Goal: Check status: Check status

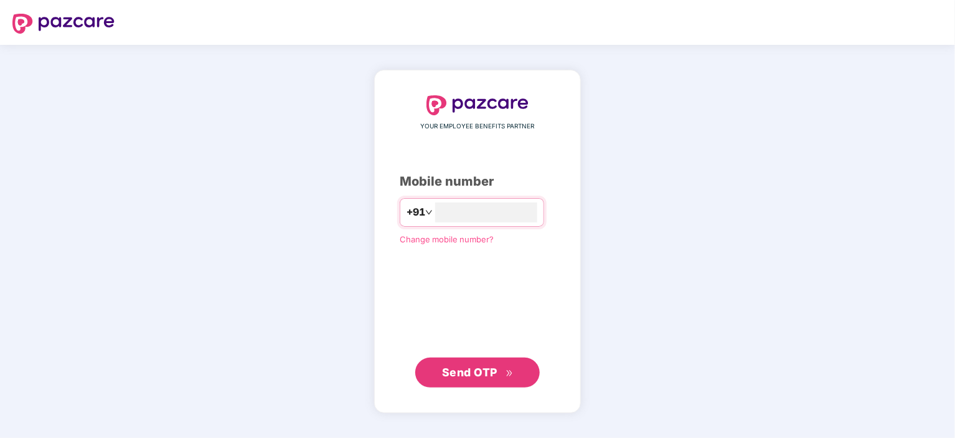
type input "**********"
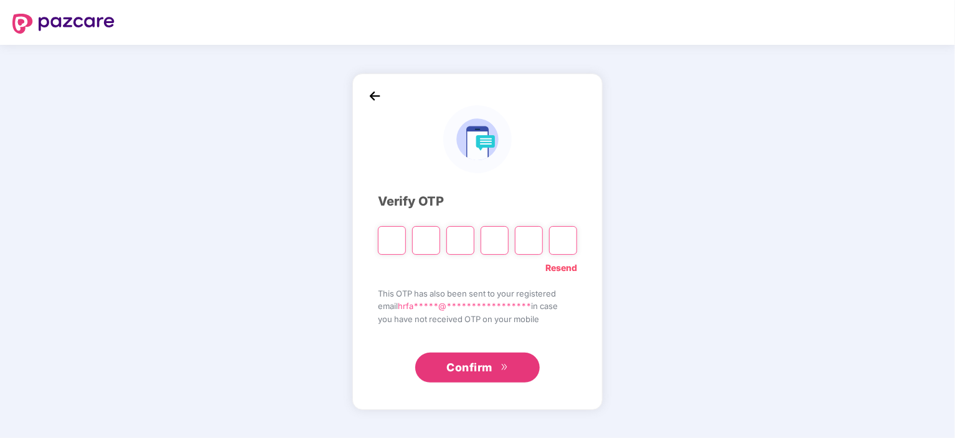
type input "*"
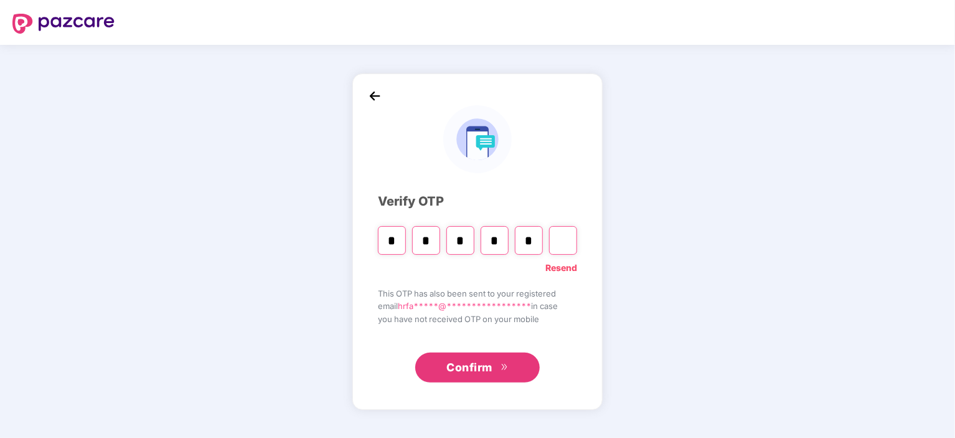
type input "*"
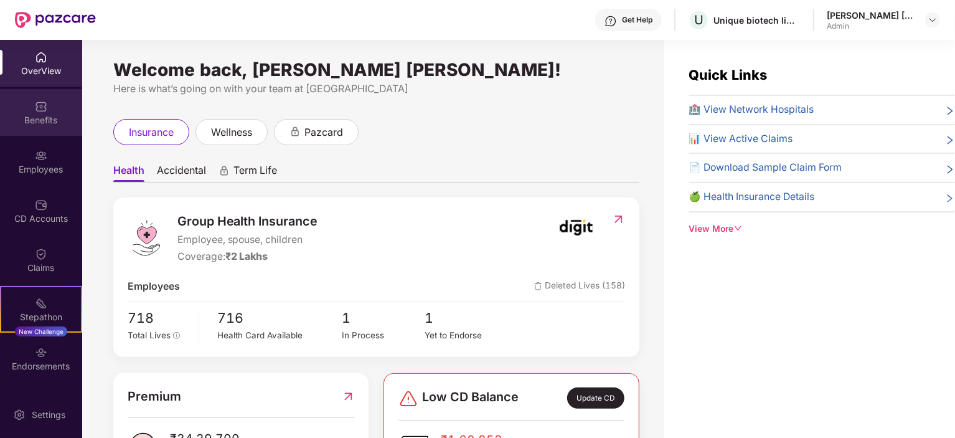
click at [45, 109] on img at bounding box center [41, 106] width 12 height 12
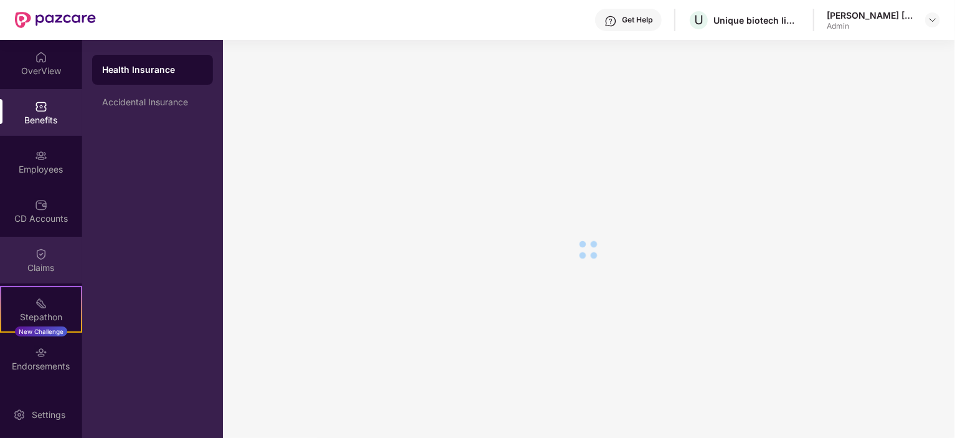
scroll to position [42, 0]
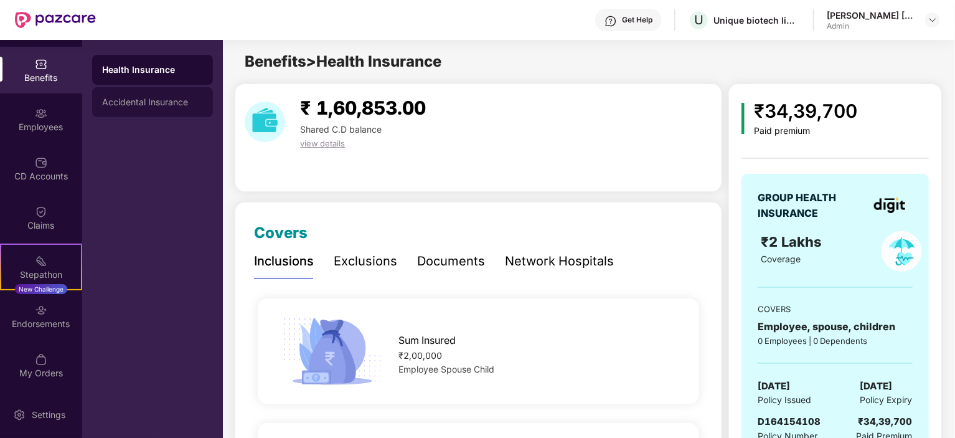
click at [135, 106] on div "Accidental Insurance" at bounding box center [152, 102] width 101 height 10
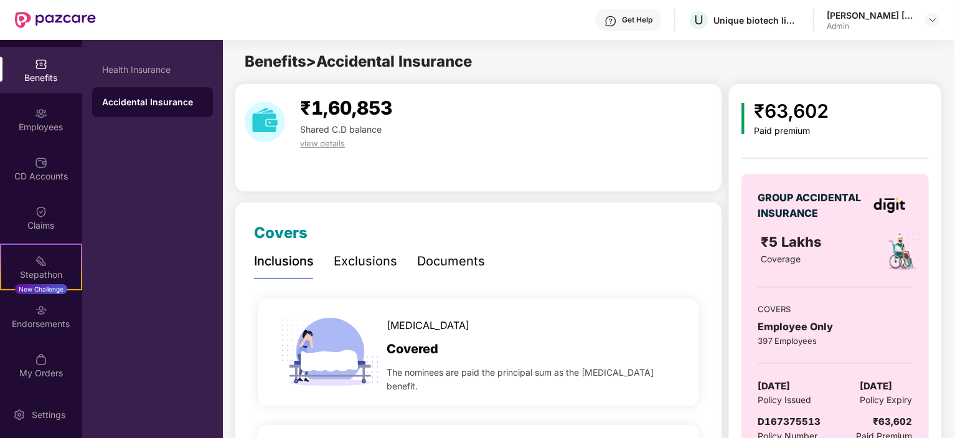
click at [459, 249] on div "Documents" at bounding box center [451, 261] width 68 height 34
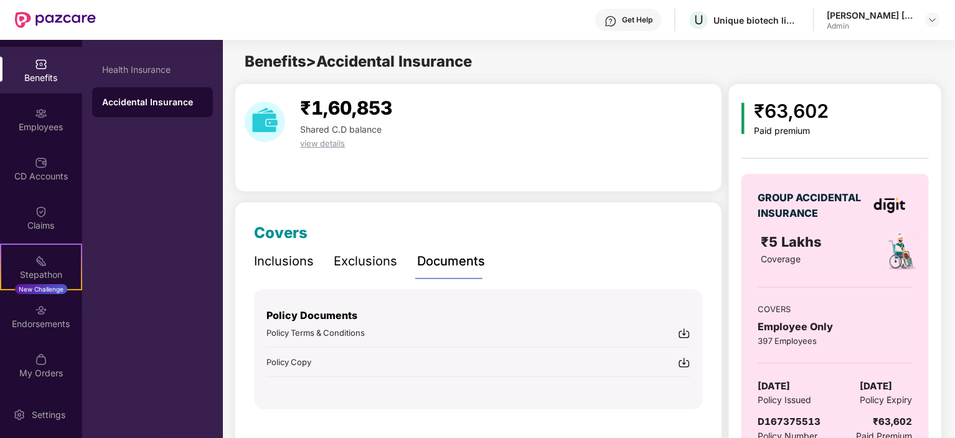
scroll to position [46, 0]
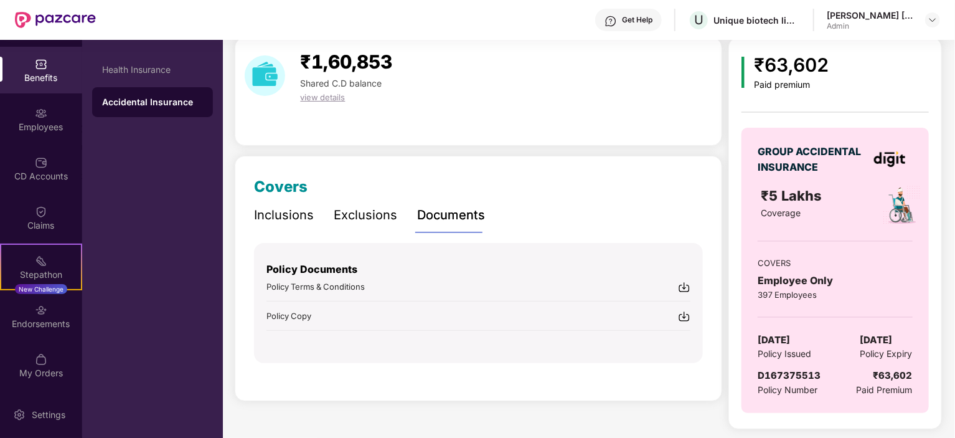
click at [685, 312] on img at bounding box center [684, 316] width 12 height 12
click at [35, 207] on img at bounding box center [41, 211] width 12 height 12
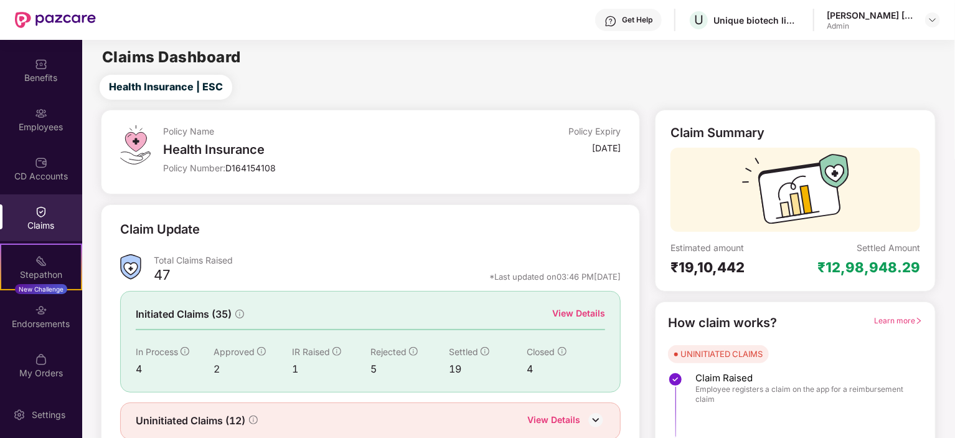
scroll to position [49, 0]
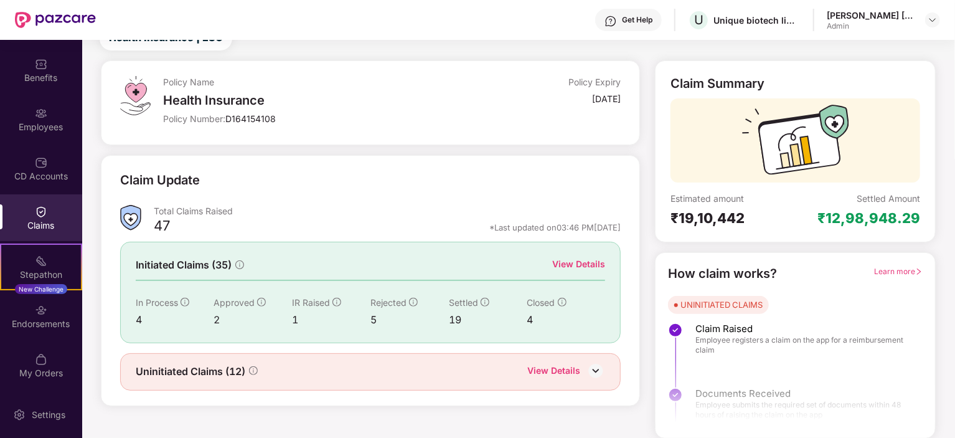
click at [578, 266] on div "View Details" at bounding box center [578, 264] width 53 height 14
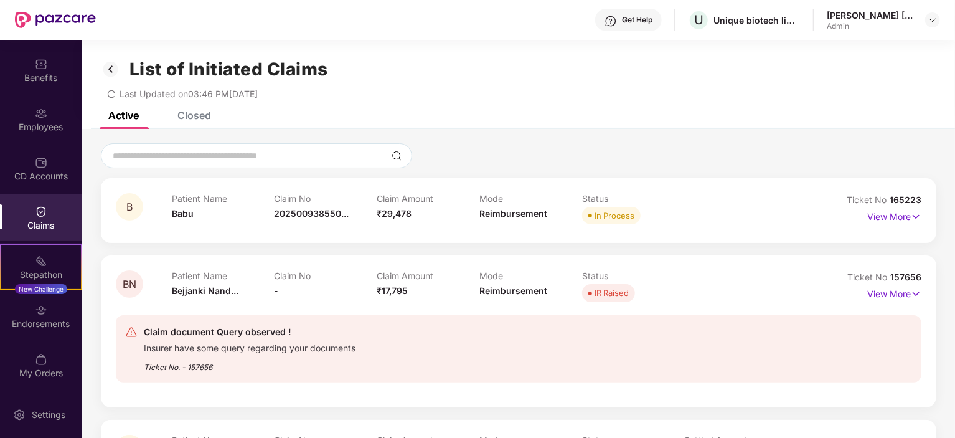
click at [45, 217] on img at bounding box center [41, 211] width 12 height 12
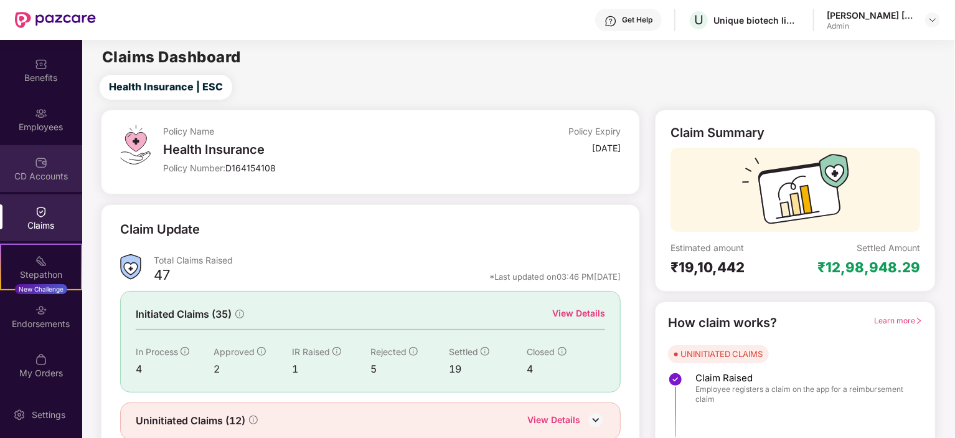
click at [34, 173] on div "CD Accounts" at bounding box center [41, 176] width 82 height 12
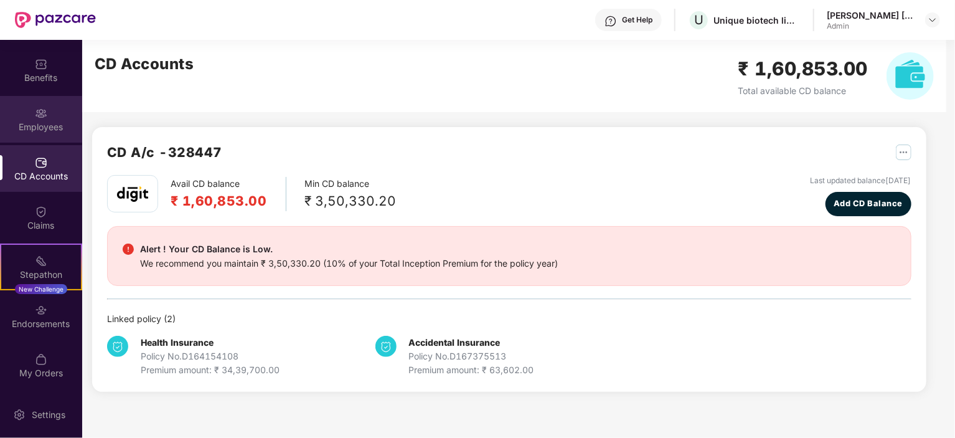
click at [37, 123] on div "Employees" at bounding box center [41, 127] width 82 height 12
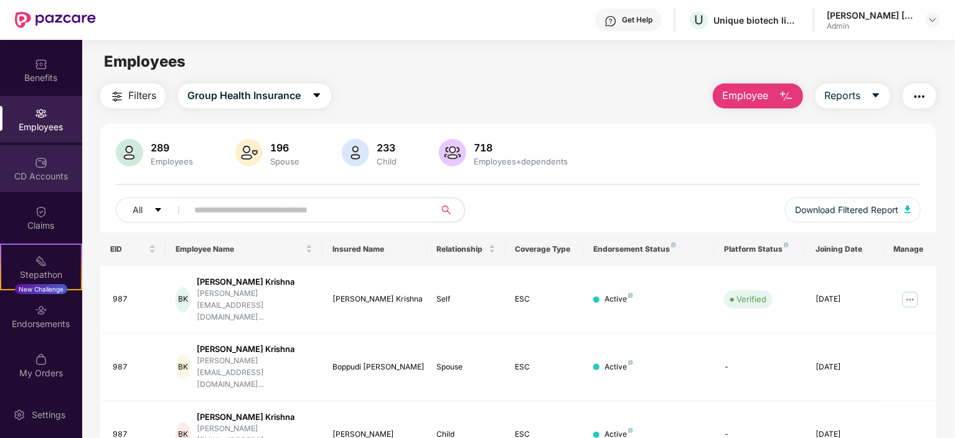
click at [47, 174] on div "CD Accounts" at bounding box center [41, 176] width 82 height 12
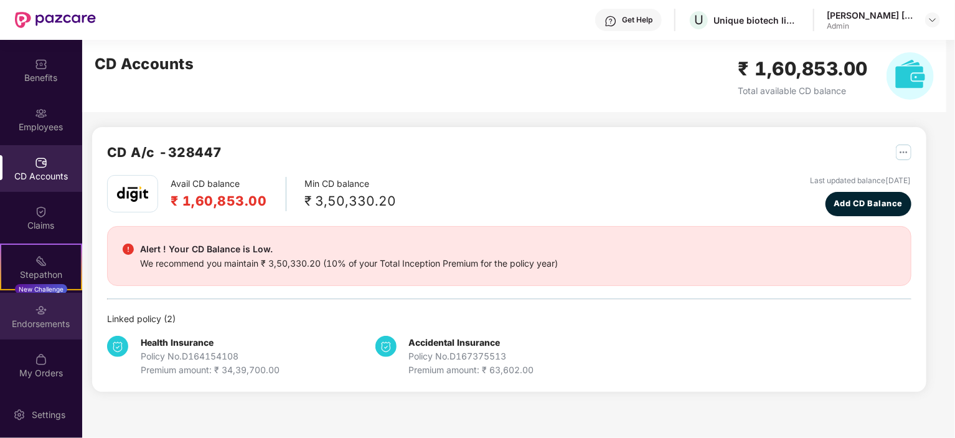
click at [49, 308] on div "Endorsements" at bounding box center [41, 316] width 82 height 47
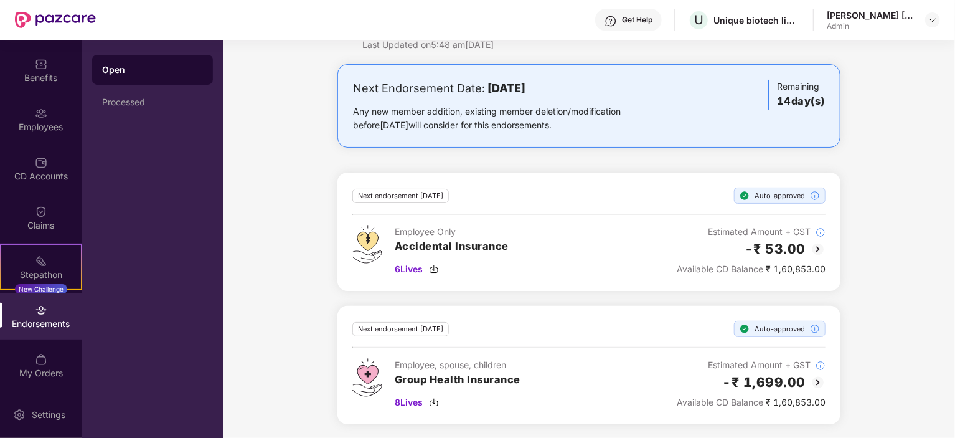
scroll to position [44, 0]
click at [46, 364] on div "My Orders" at bounding box center [41, 365] width 82 height 47
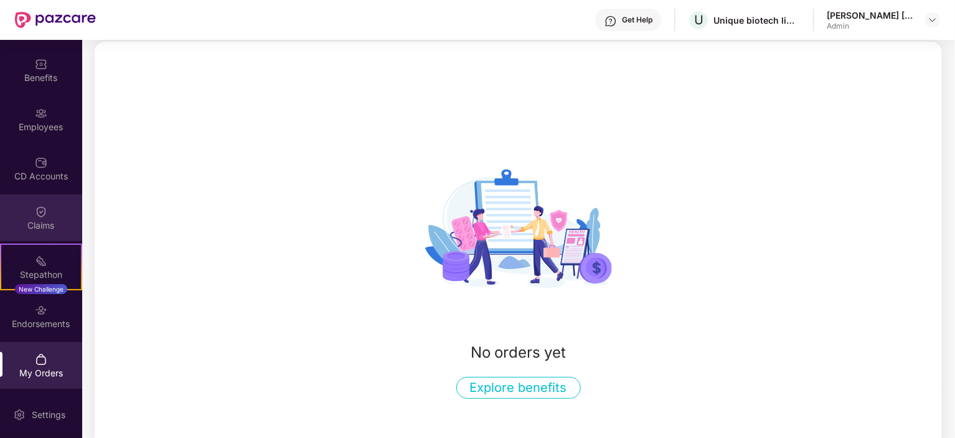
click at [51, 200] on div "Claims" at bounding box center [41, 217] width 82 height 47
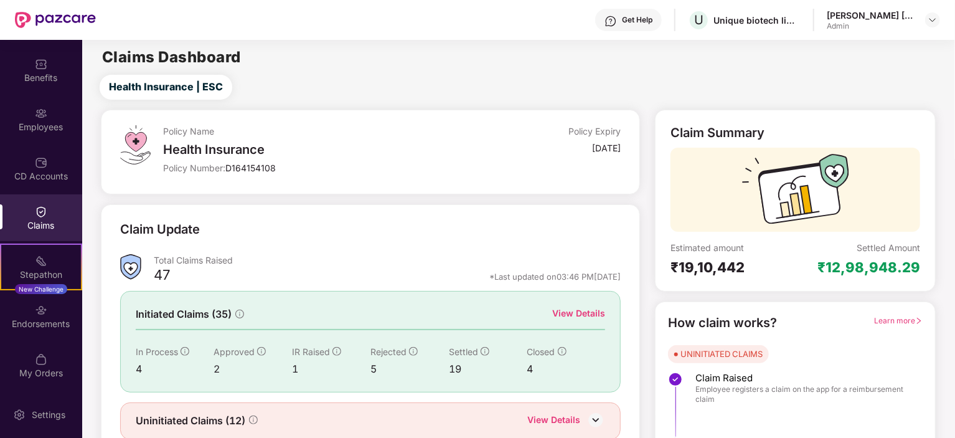
click at [624, 17] on div "Get Help" at bounding box center [637, 20] width 31 height 10
click at [468, 95] on div "Health Insurance | ESC" at bounding box center [520, 87] width 867 height 25
click at [64, 365] on div "My Orders" at bounding box center [41, 365] width 82 height 47
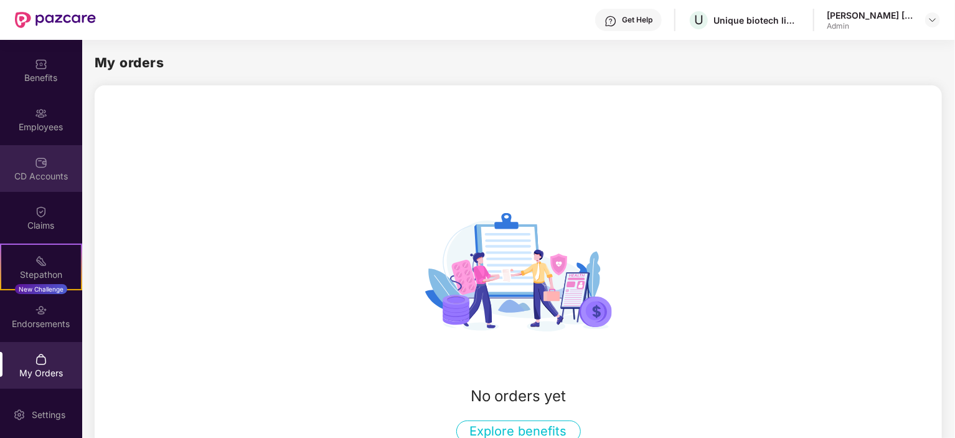
scroll to position [97, 0]
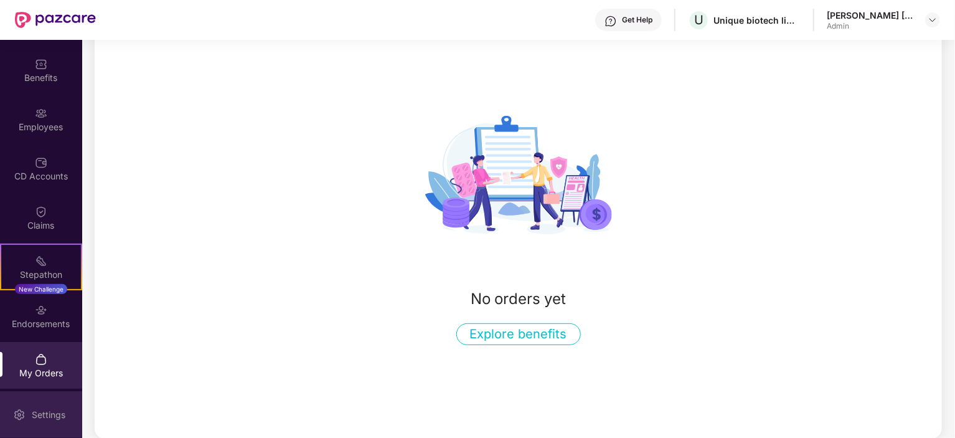
click at [26, 418] on div "Settings" at bounding box center [41, 414] width 82 height 47
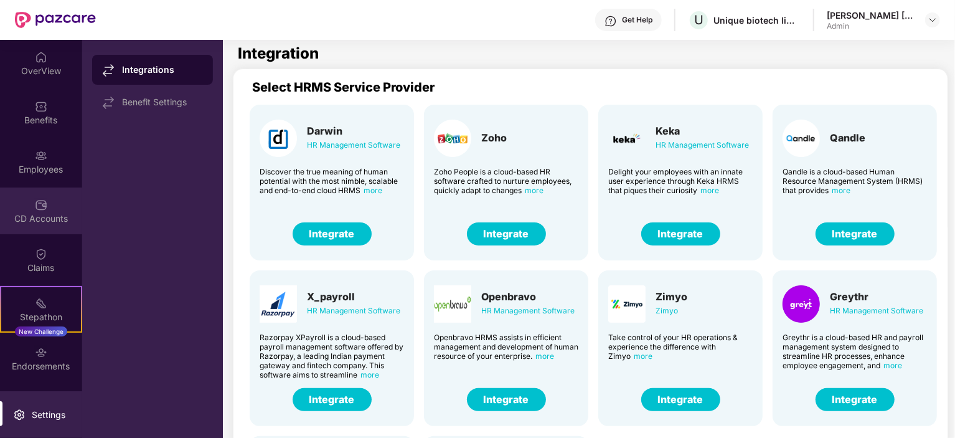
click at [45, 210] on div "CD Accounts" at bounding box center [41, 210] width 82 height 47
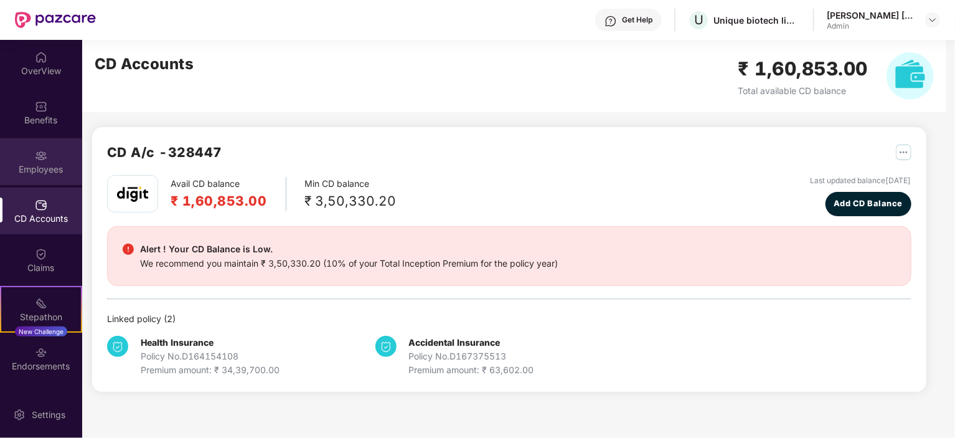
click at [51, 142] on div "Employees" at bounding box center [41, 161] width 82 height 47
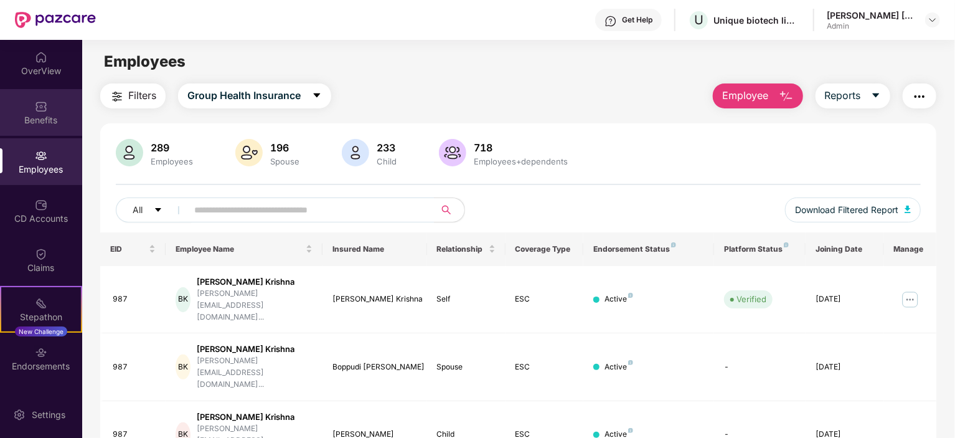
click at [49, 109] on div "Benefits" at bounding box center [41, 112] width 82 height 47
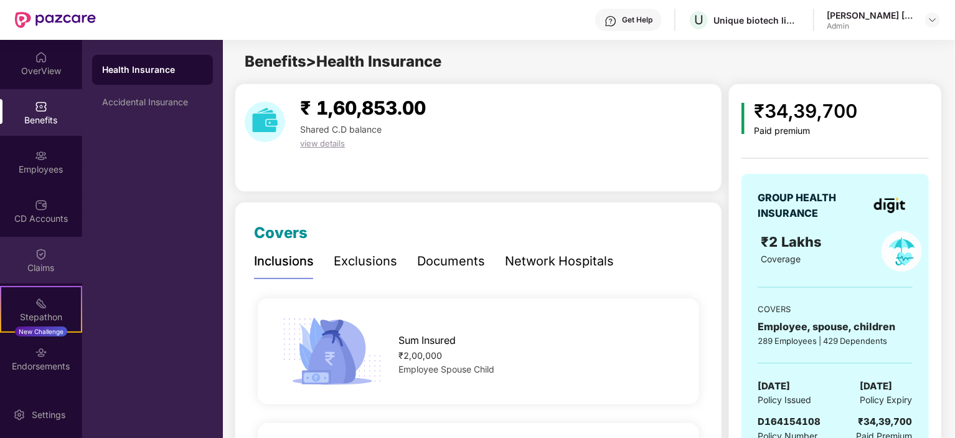
click at [40, 256] on img at bounding box center [41, 254] width 12 height 12
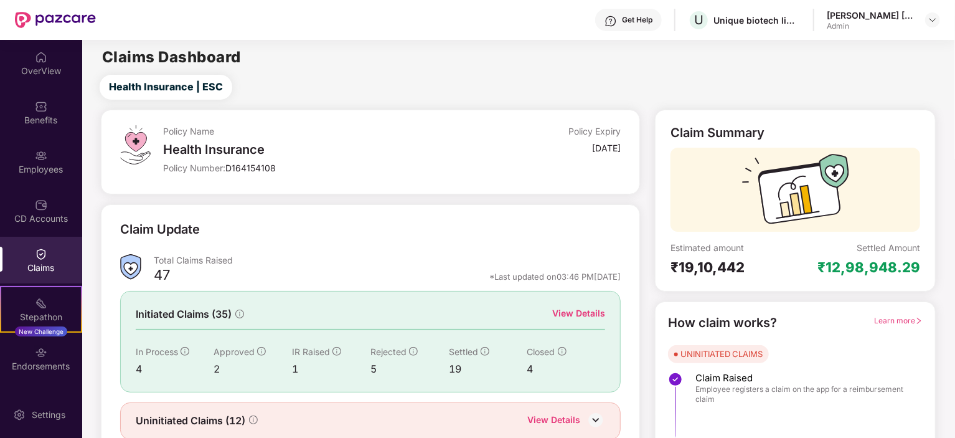
scroll to position [49, 0]
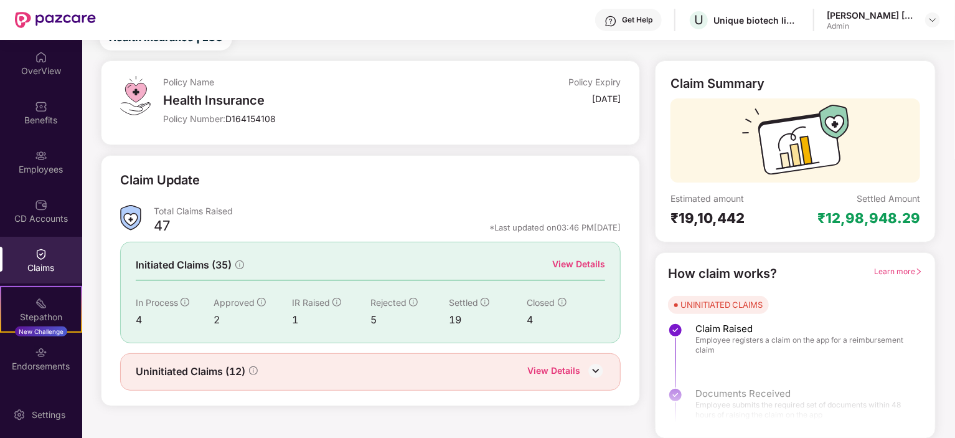
click at [588, 261] on div "View Details" at bounding box center [578, 264] width 53 height 14
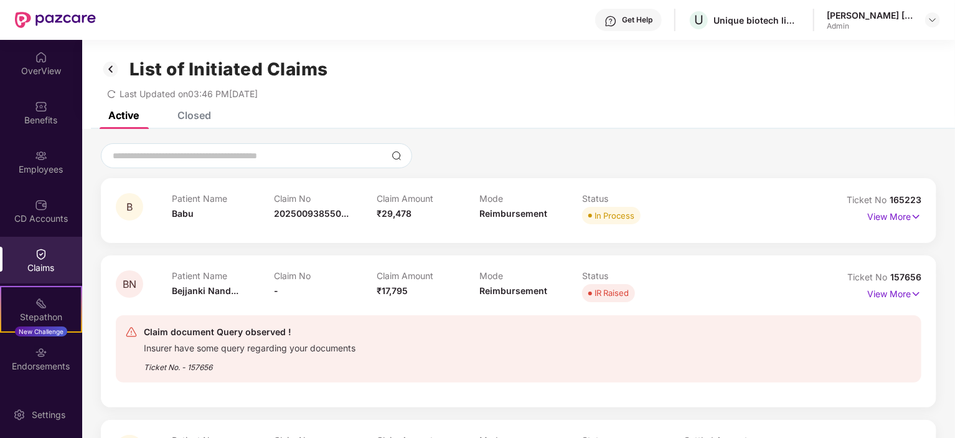
click at [189, 114] on div "Closed" at bounding box center [194, 115] width 34 height 12
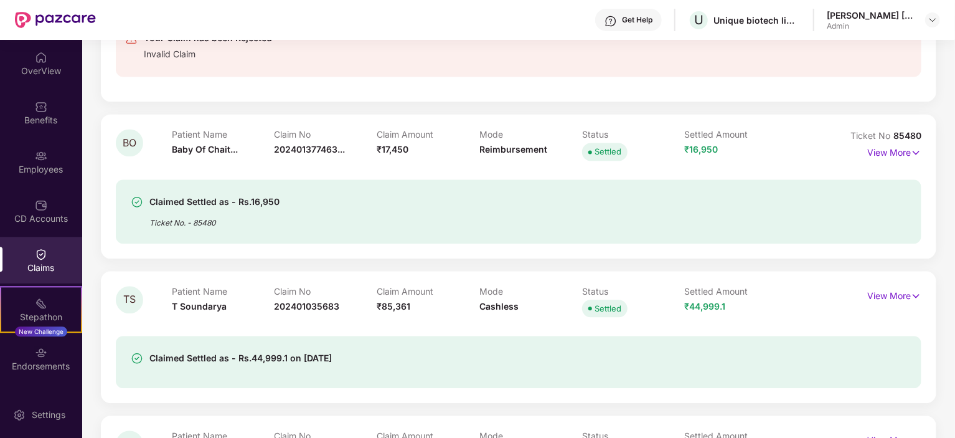
scroll to position [3887, 0]
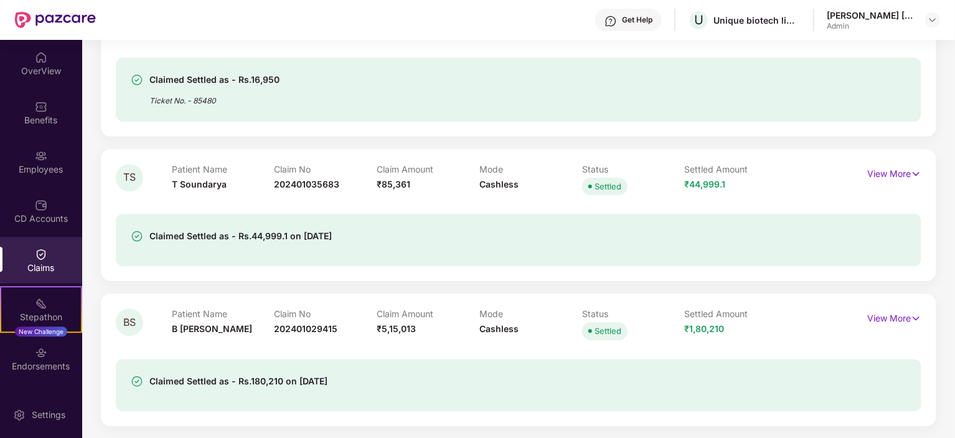
drag, startPoint x: 436, startPoint y: 200, endPoint x: 191, endPoint y: 203, distance: 244.7
click at [191, 203] on div "Claimed Settled as - Rs.44,999.1 on [DATE]" at bounding box center [519, 232] width 806 height 68
click at [49, 55] on div "OverView" at bounding box center [41, 63] width 82 height 47
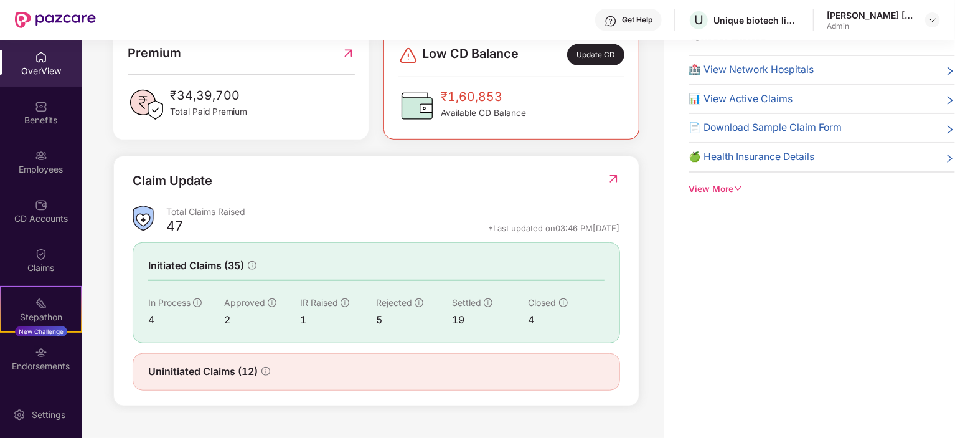
scroll to position [304, 0]
click at [608, 179] on img at bounding box center [613, 178] width 13 height 12
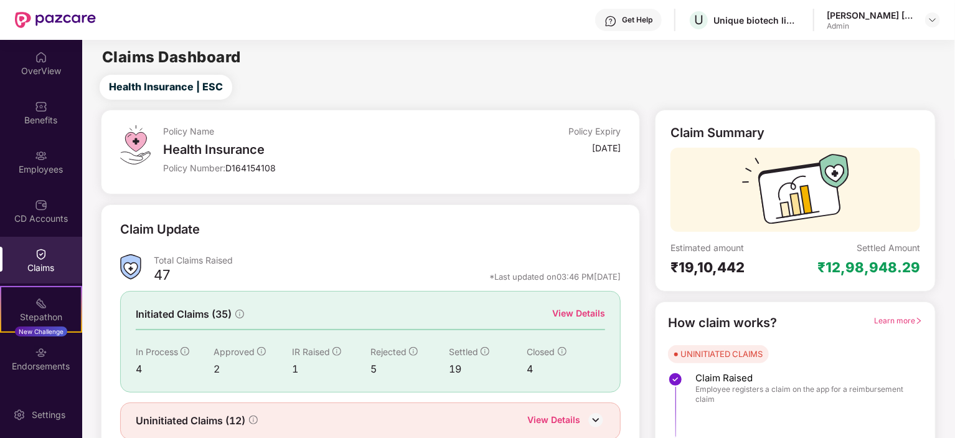
scroll to position [49, 0]
